Goal: Find specific page/section: Find specific page/section

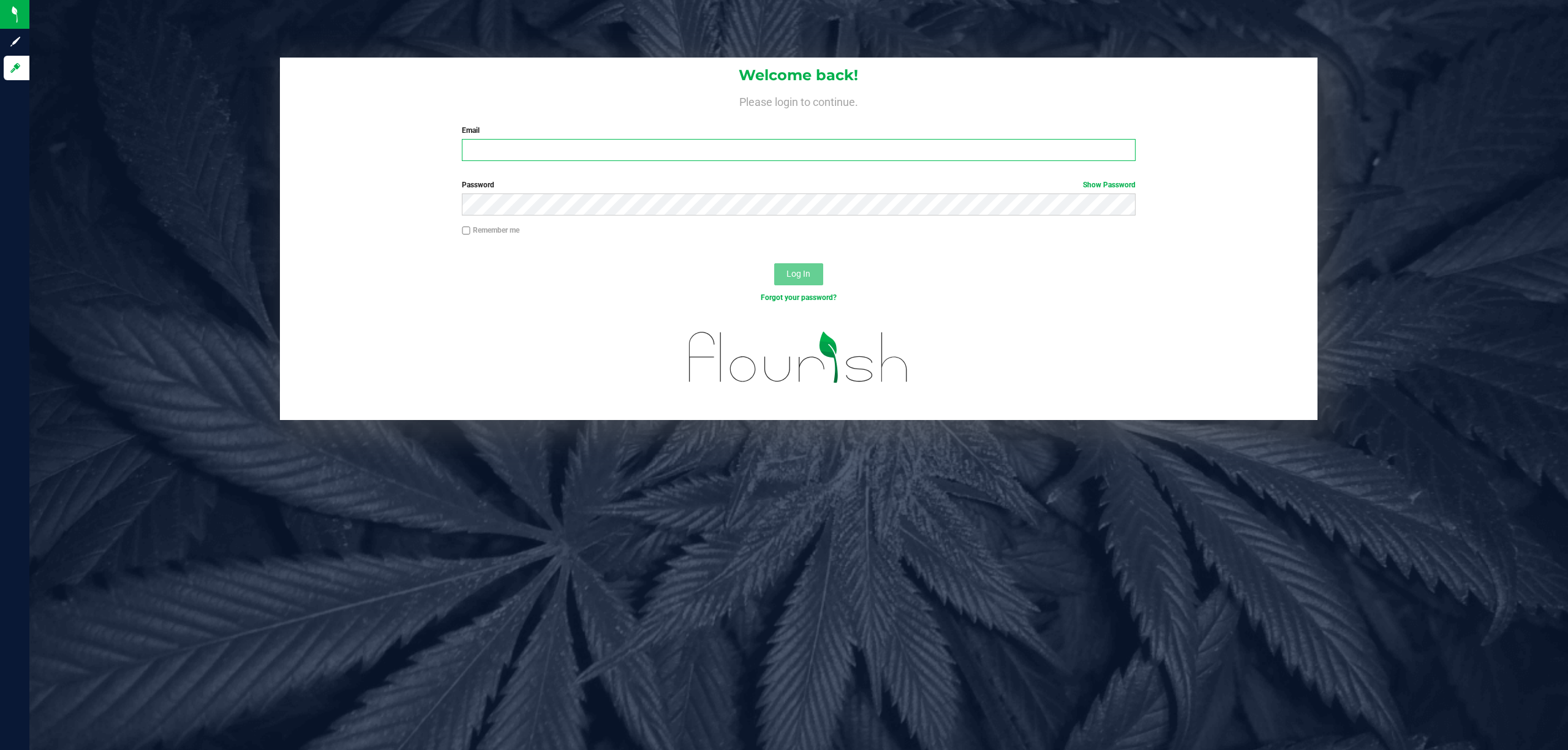
click at [493, 140] on input "Email" at bounding box center [799, 150] width 674 height 22
type input "cstappert@liveparallel.com"
click at [775, 263] on button "Log In" at bounding box center [799, 274] width 49 height 22
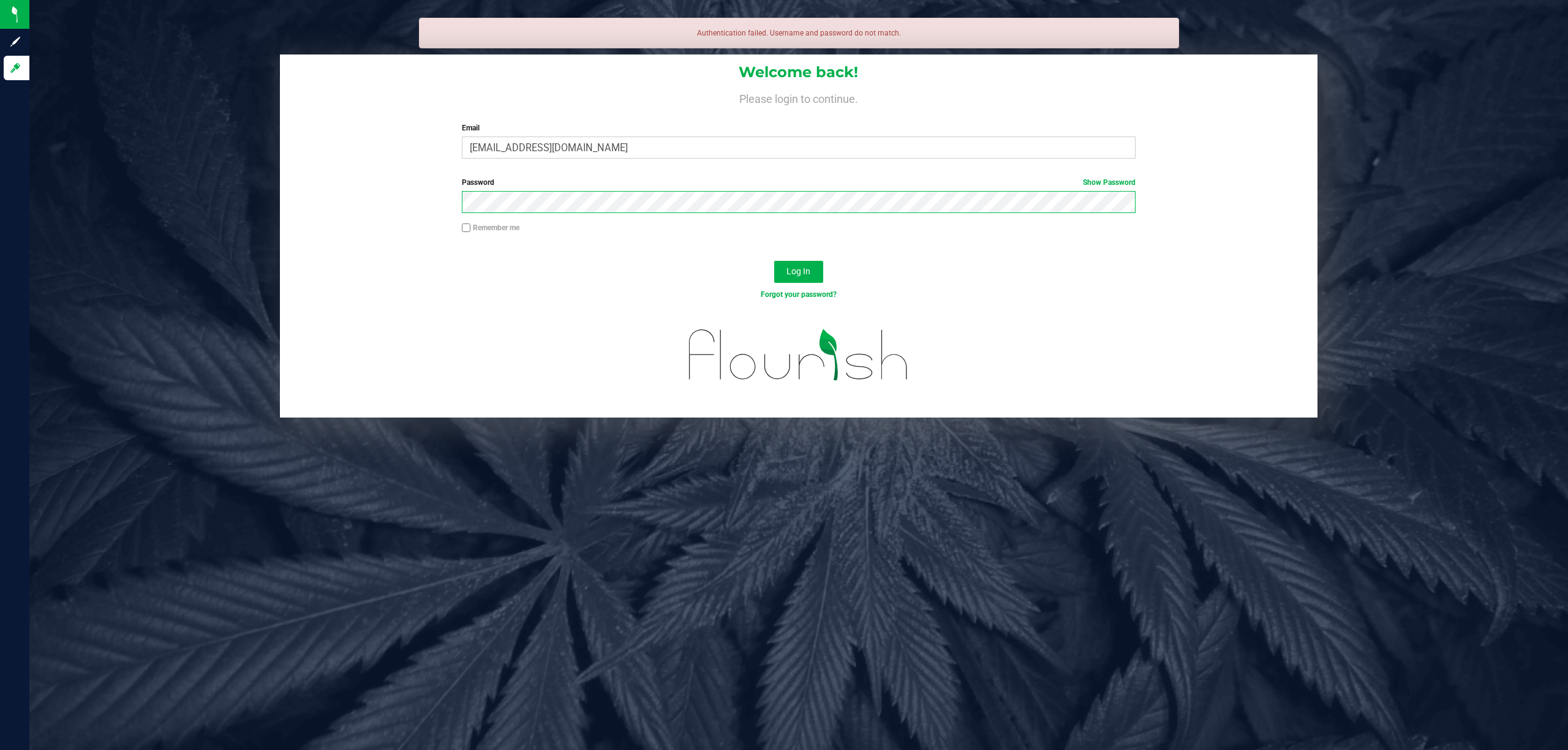
click at [775, 261] on button "Log In" at bounding box center [799, 272] width 49 height 22
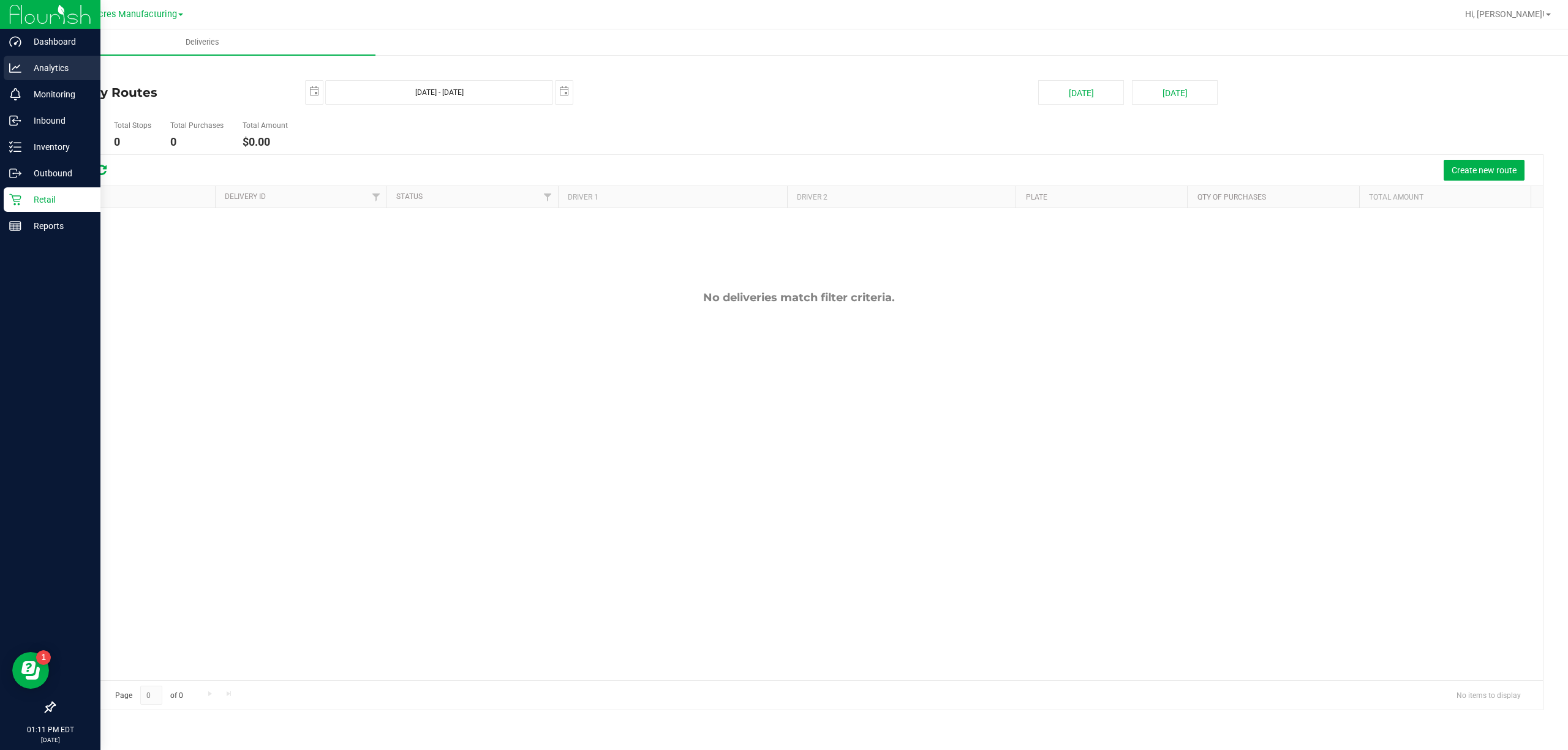
click at [45, 77] on div "Analytics" at bounding box center [52, 67] width 97 height 24
click at [18, 65] on icon at bounding box center [15, 68] width 12 height 9
